Goal: Find specific page/section: Find specific page/section

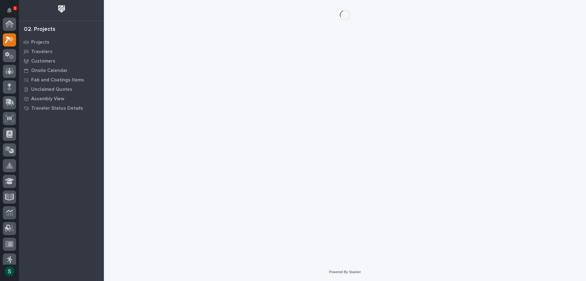
scroll to position [16, 0]
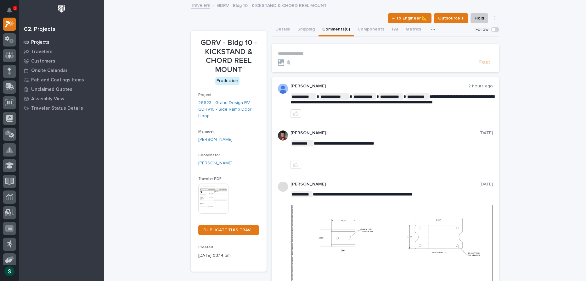
click at [47, 43] on p "Projects" at bounding box center [40, 43] width 18 height 6
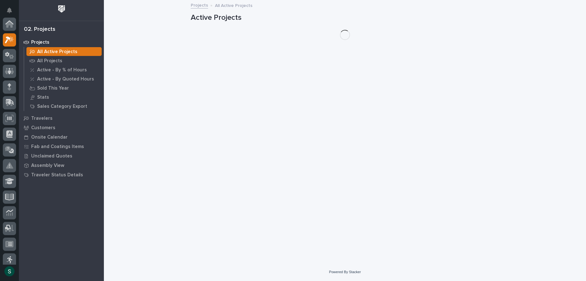
scroll to position [16, 0]
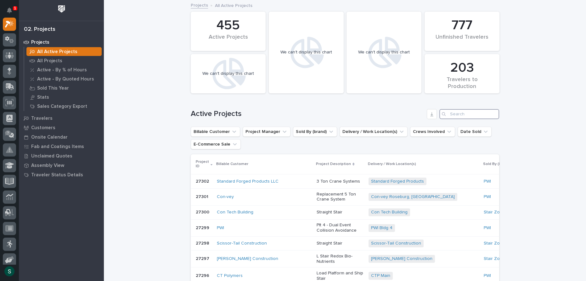
click at [452, 116] on input "Search" at bounding box center [470, 114] width 60 height 10
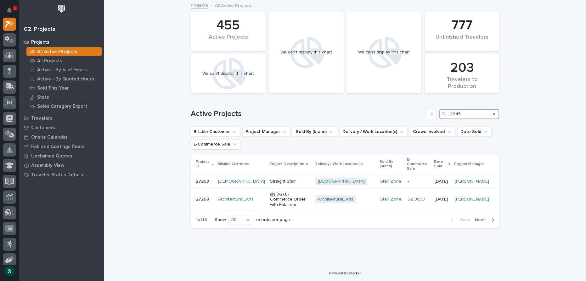
type input "26459"
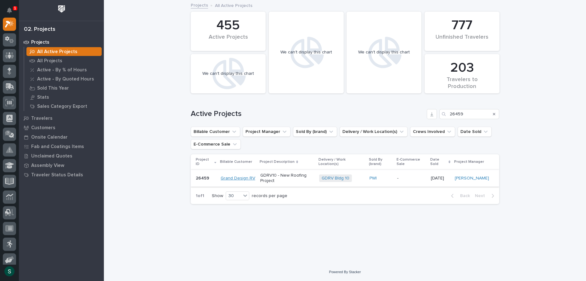
click at [234, 177] on link "Grand Design RV" at bounding box center [238, 178] width 35 height 5
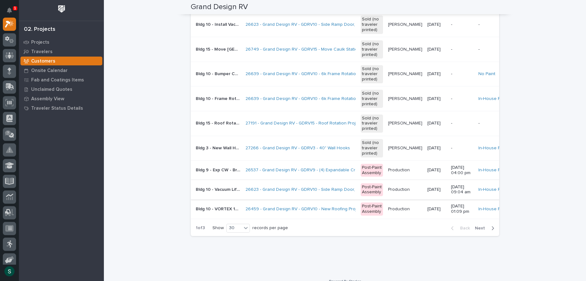
scroll to position [543, 0]
click at [256, 212] on link "26459 - Grand Design RV - GDRV10 - New Roofing Project" at bounding box center [304, 209] width 117 height 5
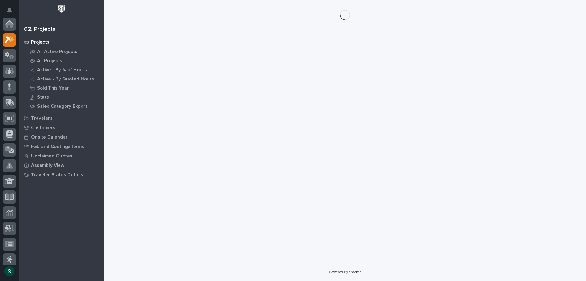
scroll to position [16, 0]
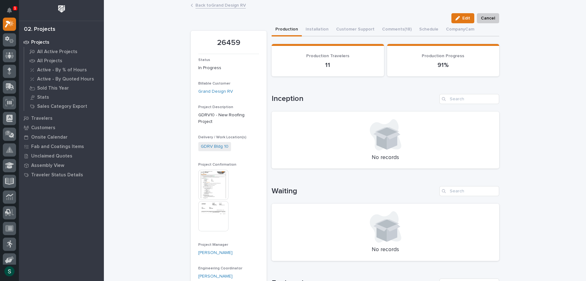
click at [217, 184] on img at bounding box center [213, 185] width 30 height 30
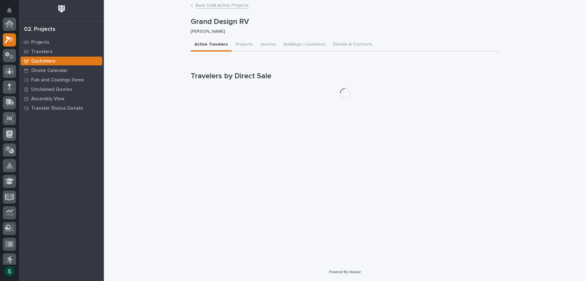
scroll to position [16, 0]
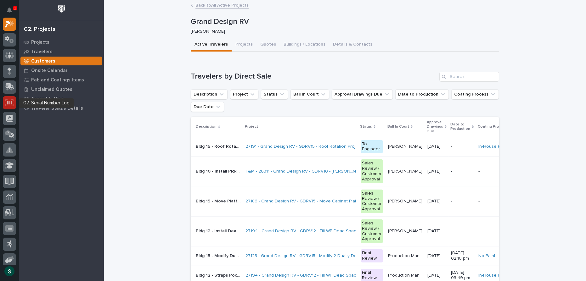
click at [12, 106] on div at bounding box center [9, 102] width 13 height 13
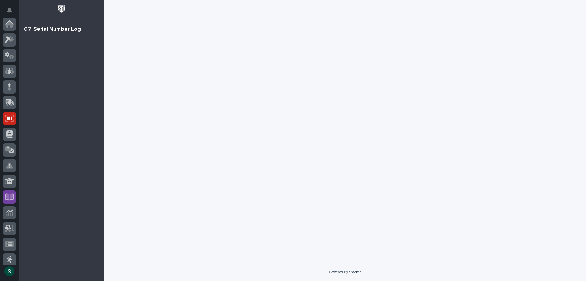
scroll to position [96, 0]
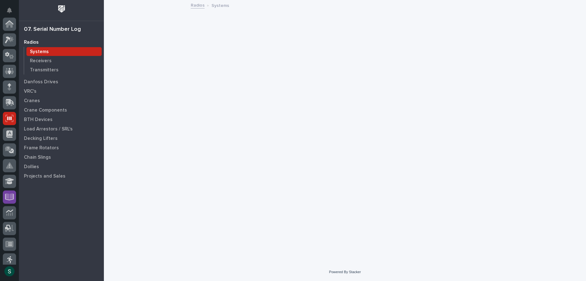
scroll to position [94, 0]
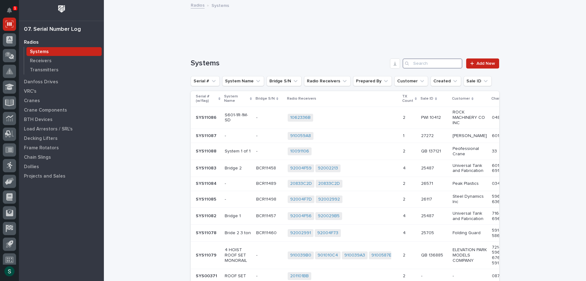
click at [434, 62] on input "Search" at bounding box center [433, 64] width 60 height 10
